Goal: Navigation & Orientation: Find specific page/section

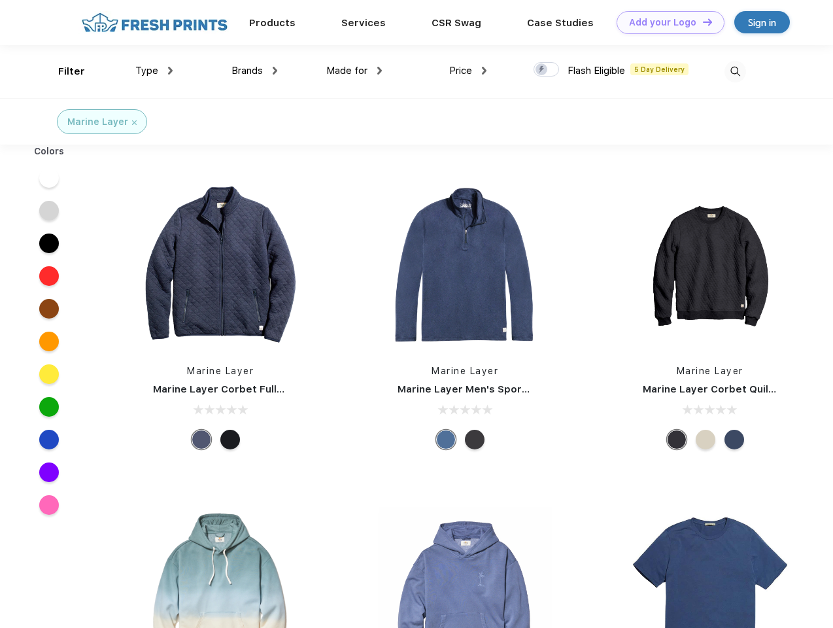
click at [666, 22] on link "Add your Logo Design Tool" at bounding box center [671, 22] width 108 height 23
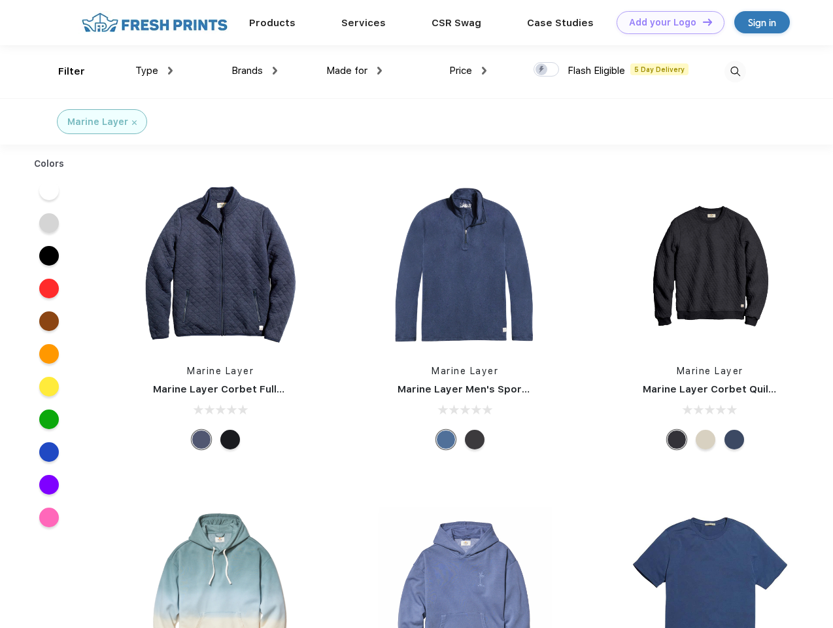
click at [0, 0] on div "Design Tool" at bounding box center [0, 0] width 0 height 0
click at [702, 22] on link "Add your Logo Design Tool" at bounding box center [671, 22] width 108 height 23
click at [63, 71] on div "Filter" at bounding box center [71, 71] width 27 height 15
click at [154, 71] on span "Type" at bounding box center [146, 71] width 23 height 12
click at [254, 71] on span "Brands" at bounding box center [247, 71] width 31 height 12
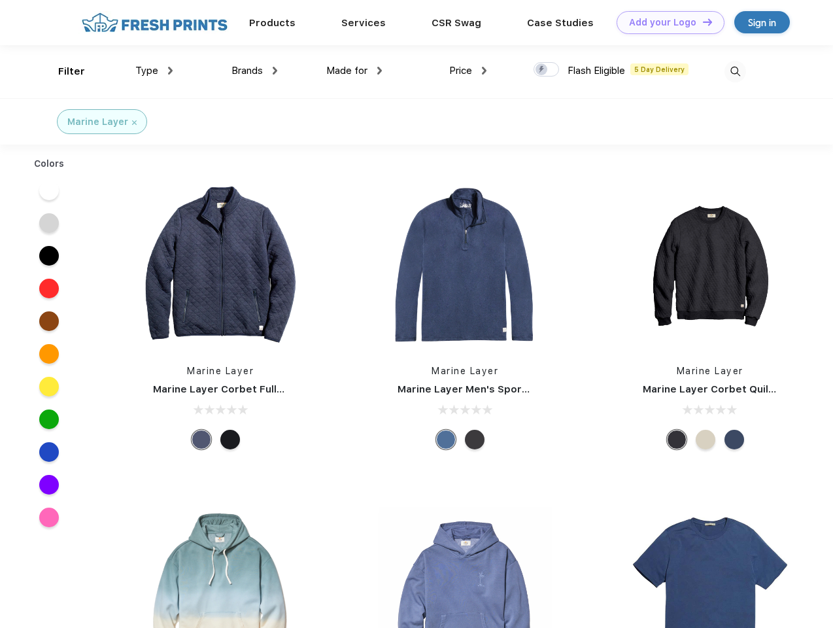
click at [354, 71] on span "Made for" at bounding box center [346, 71] width 41 height 12
click at [468, 71] on span "Price" at bounding box center [460, 71] width 23 height 12
click at [547, 70] on div at bounding box center [547, 69] width 26 height 14
click at [542, 70] on input "checkbox" at bounding box center [538, 65] width 9 height 9
click at [735, 71] on img at bounding box center [736, 72] width 22 height 22
